Goal: Leave review/rating: Leave review/rating

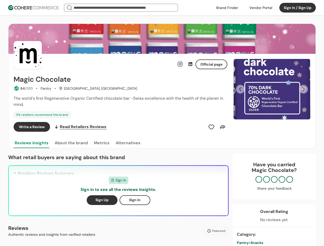
click at [162, 123] on div "Write a Review Read Retailers Reviews" at bounding box center [121, 127] width 214 height 10
click at [261, 8] on div at bounding box center [260, 8] width 29 height 8
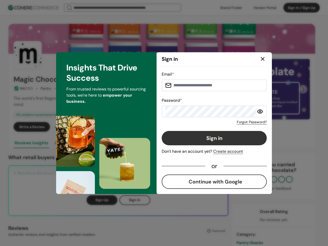
click at [211, 127] on div "Email * Password * Forgot Password? Sign in Don't have an account yet? Create a…" at bounding box center [214, 130] width 105 height 118
click at [223, 127] on div "Email * Password * Forgot Password? Sign in Don't have an account yet? Create a…" at bounding box center [214, 130] width 105 height 118
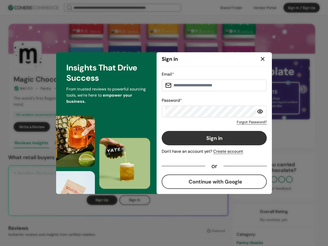
click at [71, 143] on div "Insights That Drive Success From trusted reviews to powerful sourcing tools, we…" at bounding box center [106, 123] width 101 height 142
click at [101, 143] on div "Insights That Drive Success From trusted reviews to powerful sourcing tools, we…" at bounding box center [106, 123] width 101 height 142
click at [128, 143] on div "Insights That Drive Success From trusted reviews to powerful sourcing tools, we…" at bounding box center [106, 123] width 101 height 142
